Goal: Information Seeking & Learning: Find specific page/section

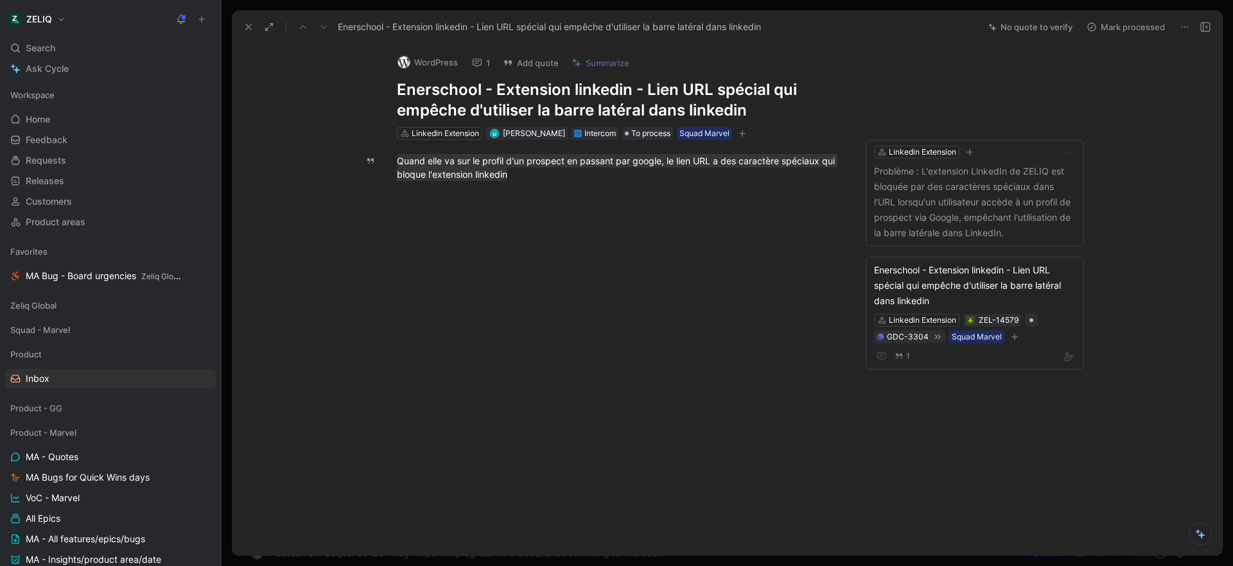
click at [250, 27] on icon at bounding box center [248, 27] width 10 height 10
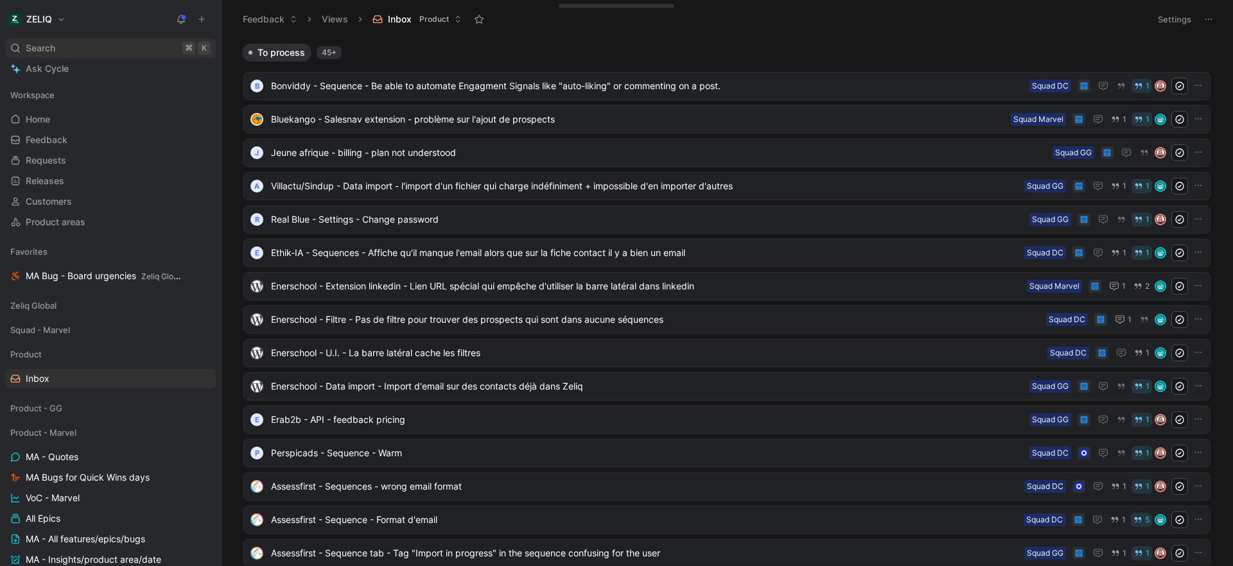
click at [89, 50] on div "Search ⌘ K" at bounding box center [110, 48] width 211 height 19
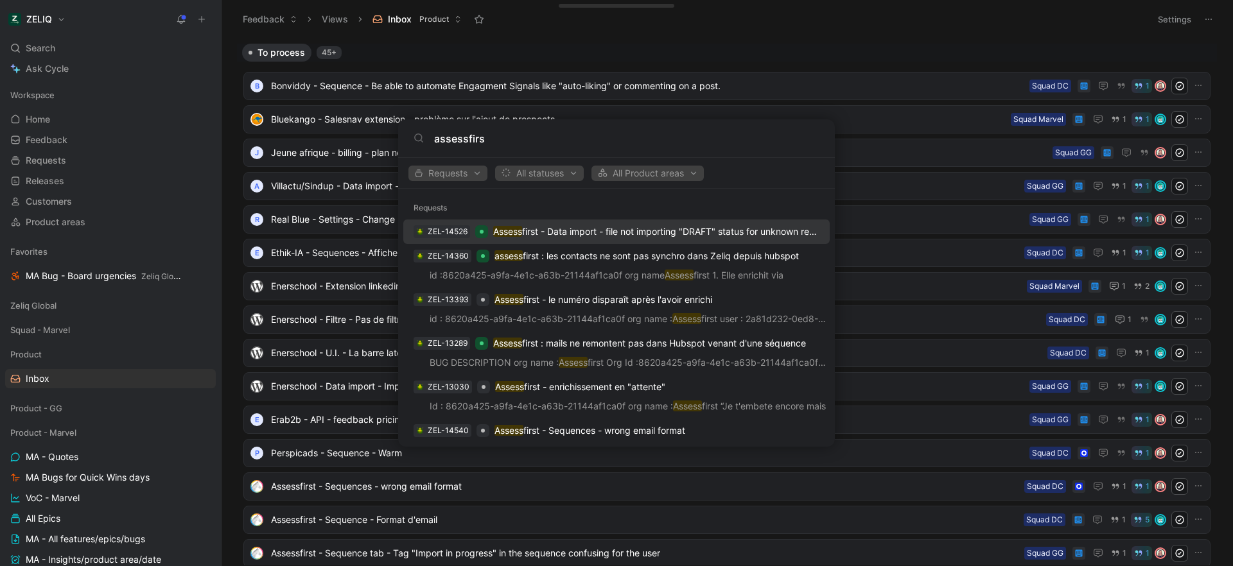
type input "assessfirst"
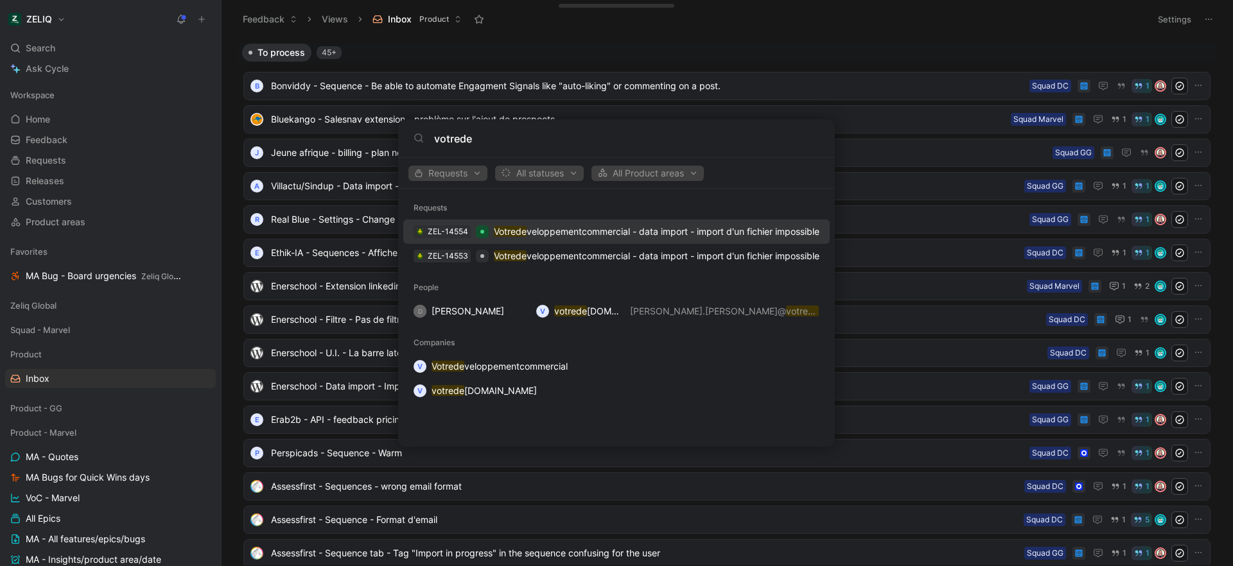
type input "votrede"
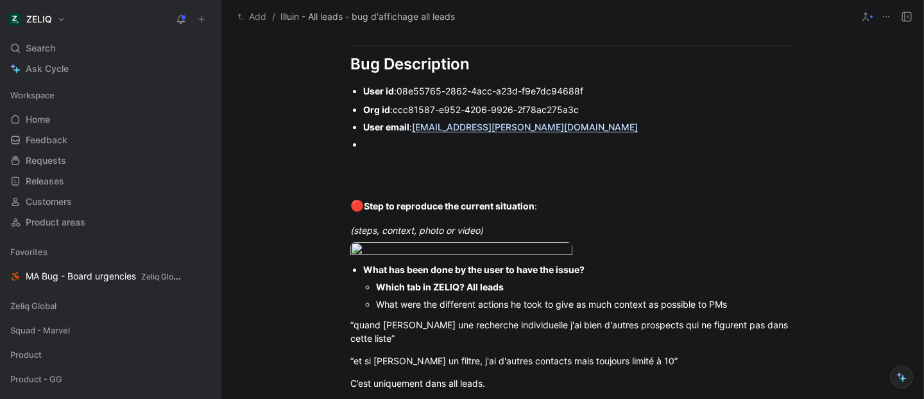
scroll to position [924, 0]
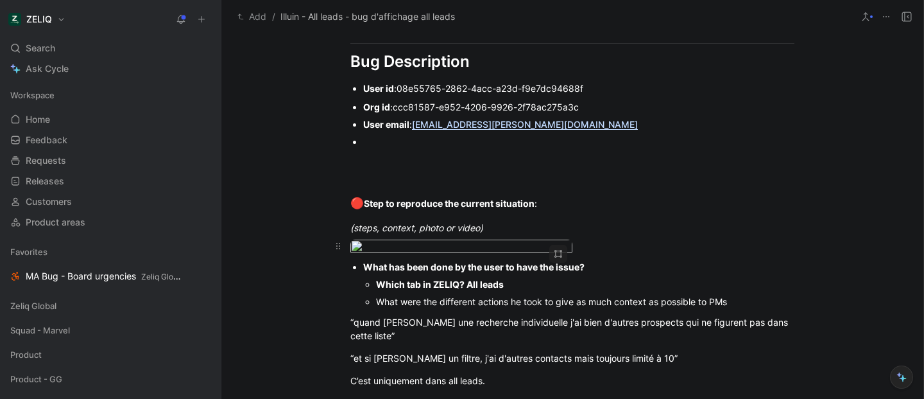
click at [464, 286] on body "ZELIQ Search ⌘ K Ask Cycle Workspace Home G then H Feedback G then F Requests G…" at bounding box center [462, 199] width 924 height 399
click at [428, 268] on body "ZELIQ Search ⌘ K Ask Cycle Workspace Home G then H Feedback G then F Requests G…" at bounding box center [462, 199] width 924 height 399
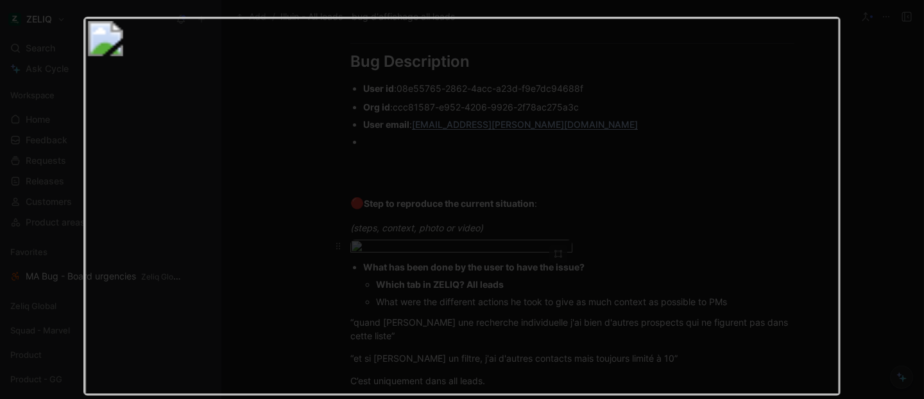
click at [428, 268] on img at bounding box center [462, 205] width 758 height 379
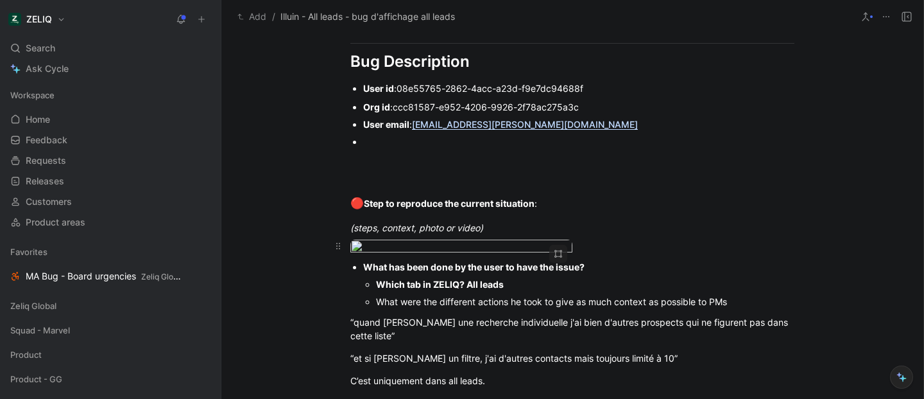
click at [428, 268] on body "ZELIQ Search ⌘ K Ask Cycle Workspace Home G then H Feedback G then F Requests G…" at bounding box center [462, 199] width 924 height 399
click at [447, 318] on body "ZELIQ Search ⌘ K Ask Cycle Workspace Home G then H Feedback G then F Requests G…" at bounding box center [462, 199] width 924 height 399
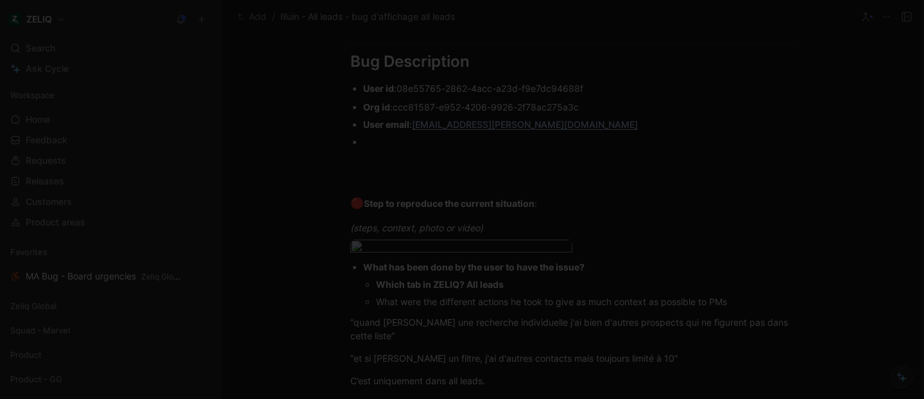
click at [447, 318] on img at bounding box center [462, 199] width 924 height 399
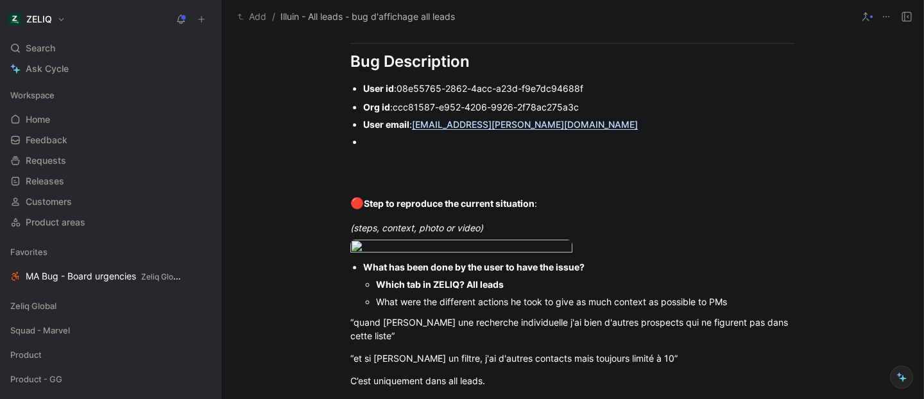
click at [447, 318] on body "ZELIQ Search ⌘ K Ask Cycle Workspace Home G then H Feedback G then F Requests G…" at bounding box center [462, 199] width 924 height 399
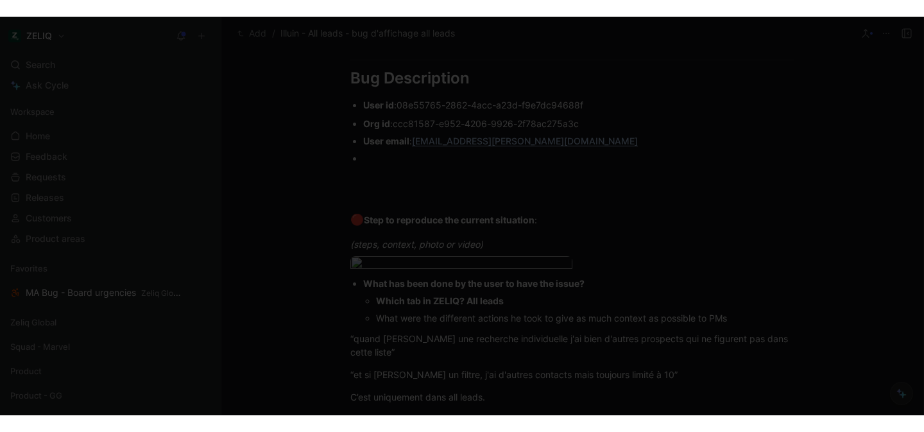
scroll to position [272, 0]
